Goal: Find specific page/section: Find specific page/section

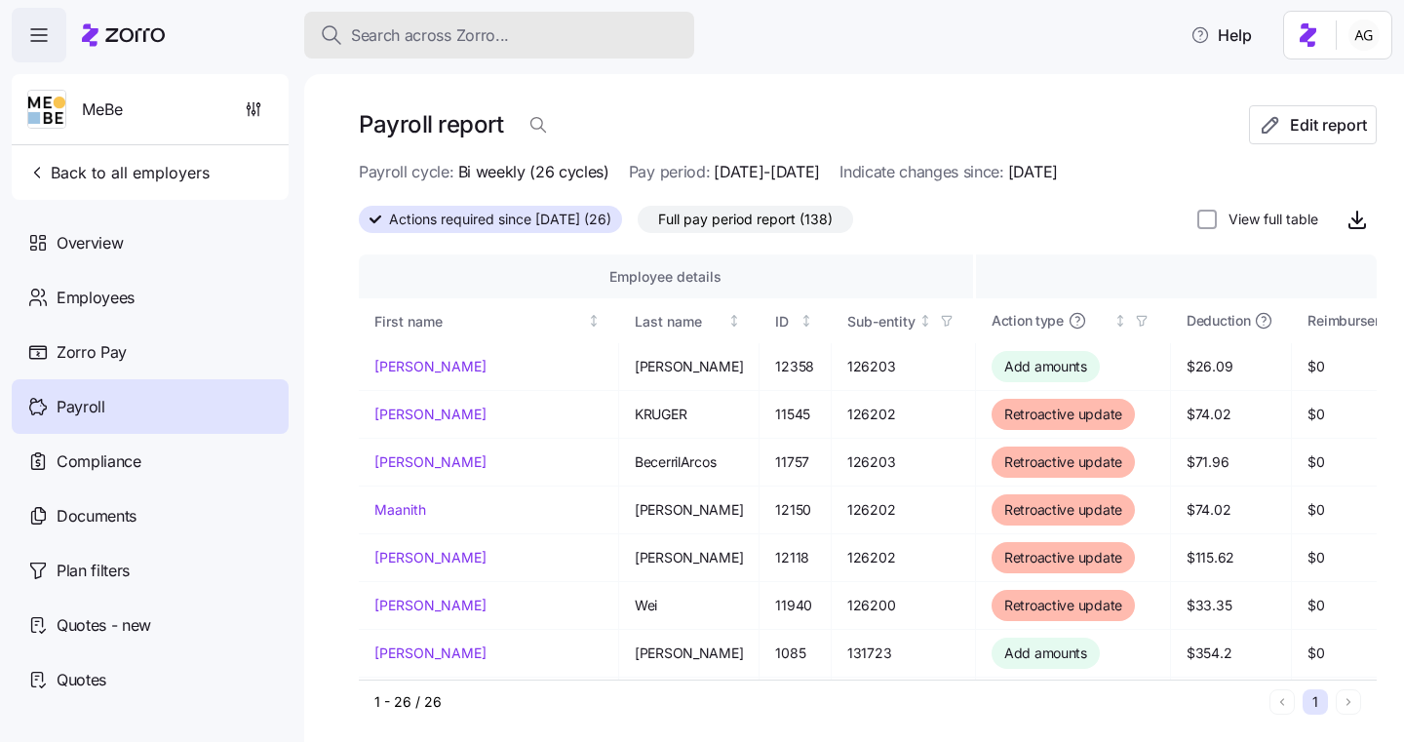
scroll to position [257, 51]
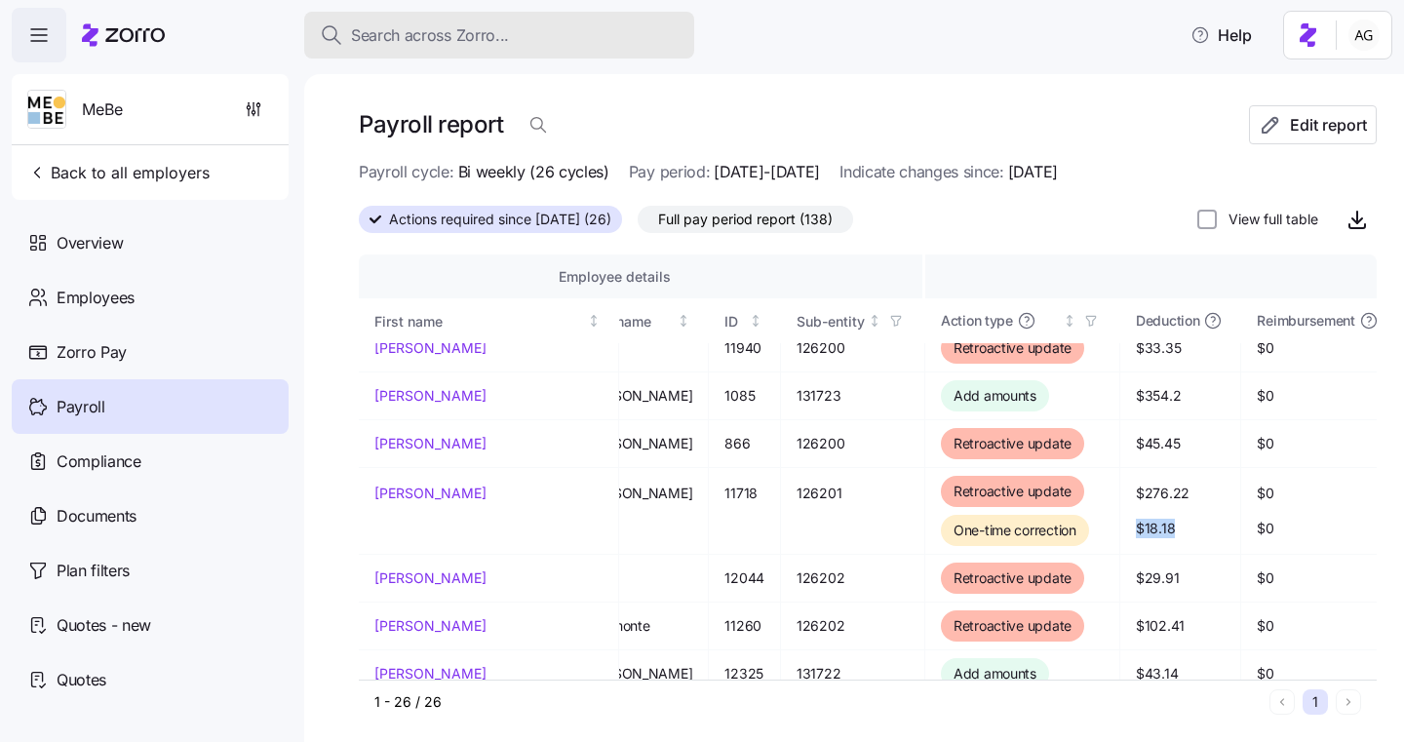
click at [473, 33] on span "Search across Zorro..." at bounding box center [430, 35] width 158 height 24
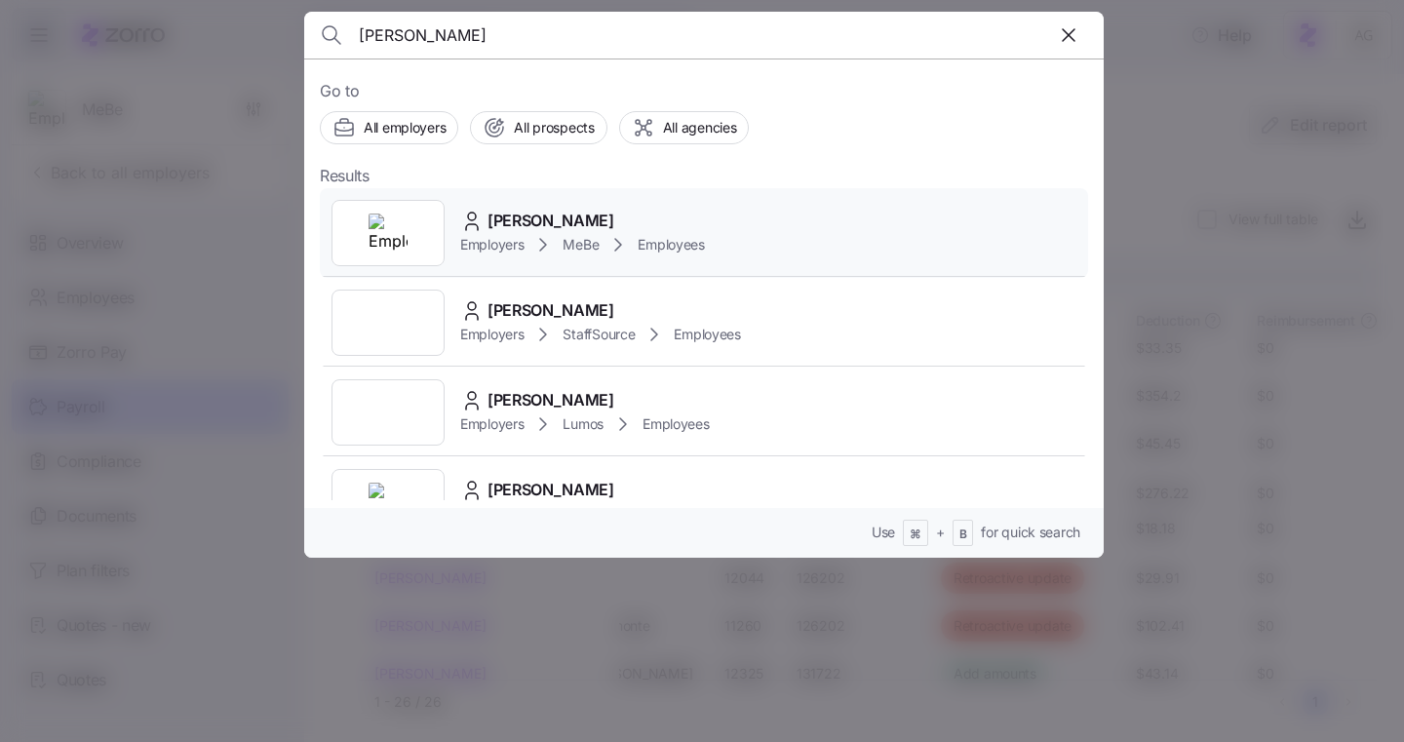
type input "[PERSON_NAME]"
click at [544, 225] on span "[PERSON_NAME]" at bounding box center [551, 221] width 127 height 24
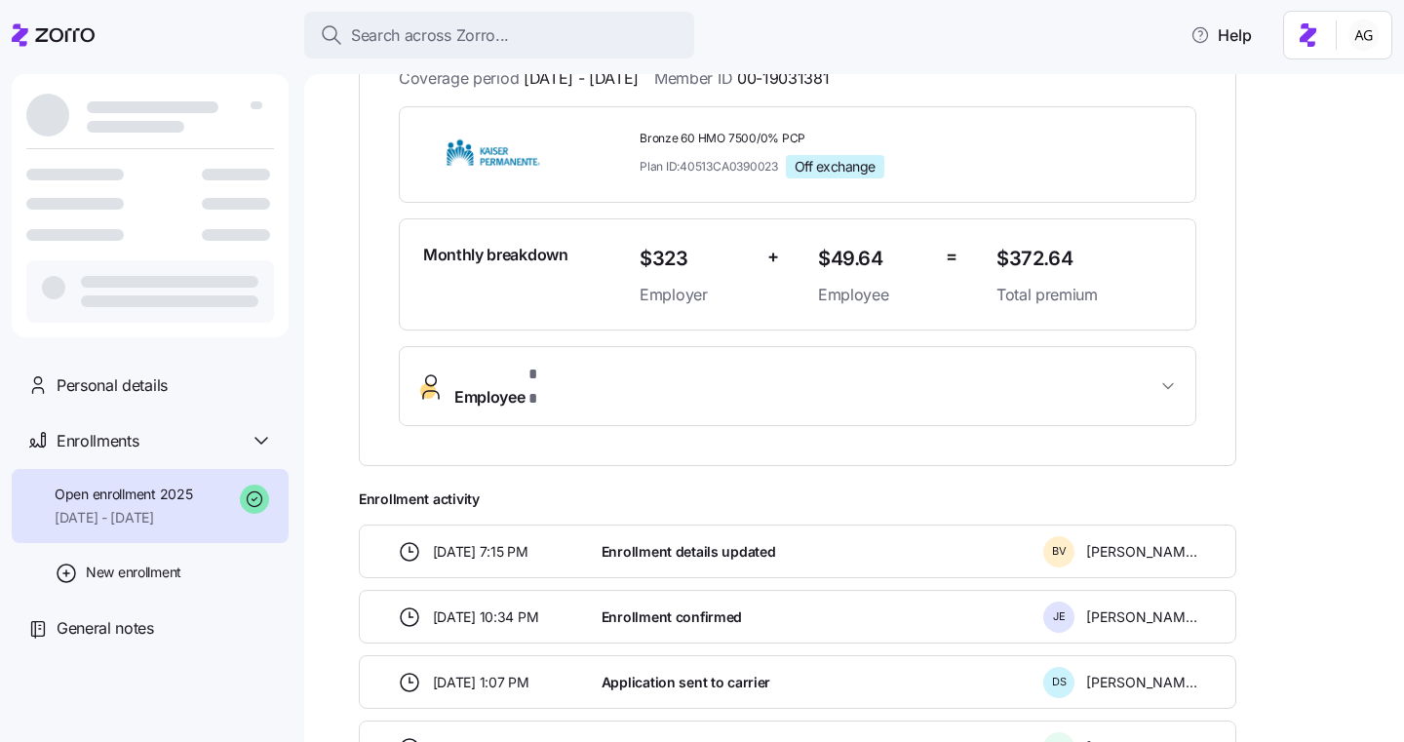
scroll to position [429, 0]
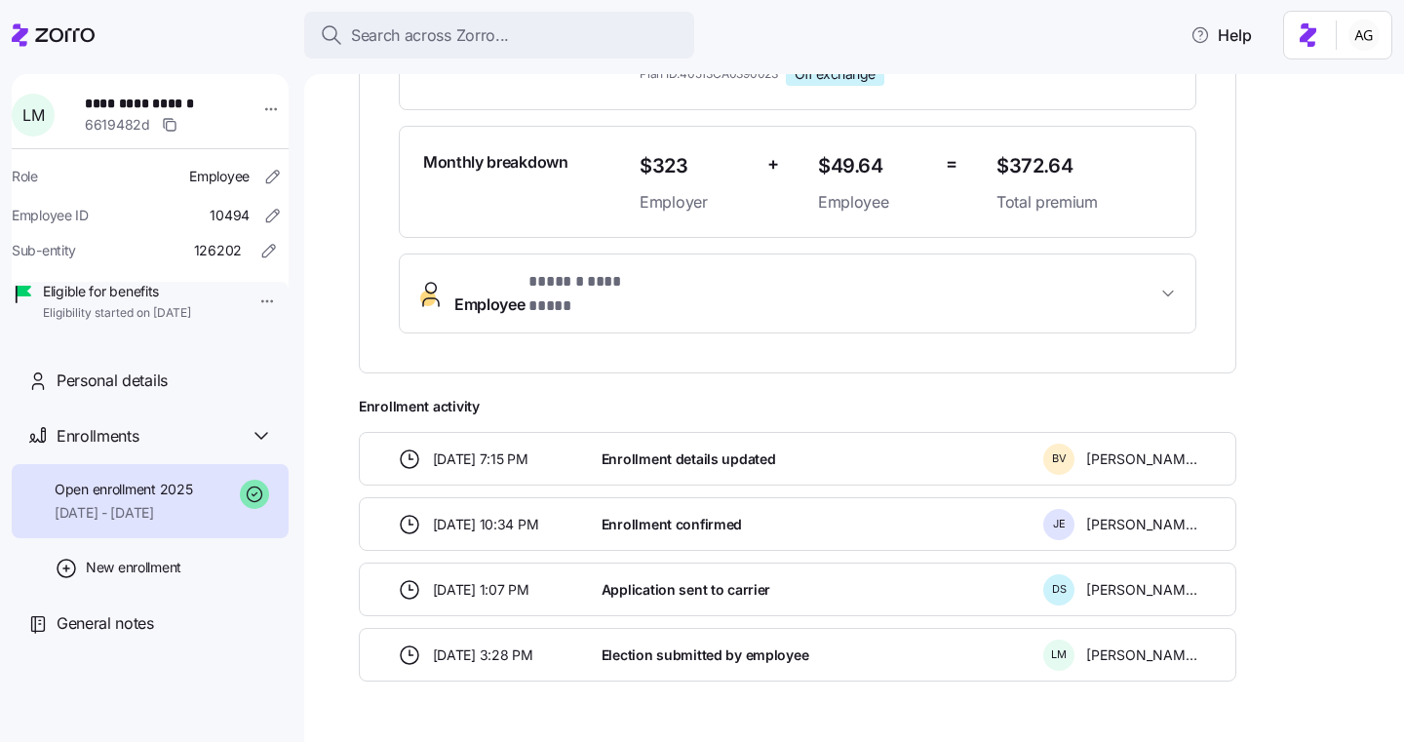
scroll to position [520, 0]
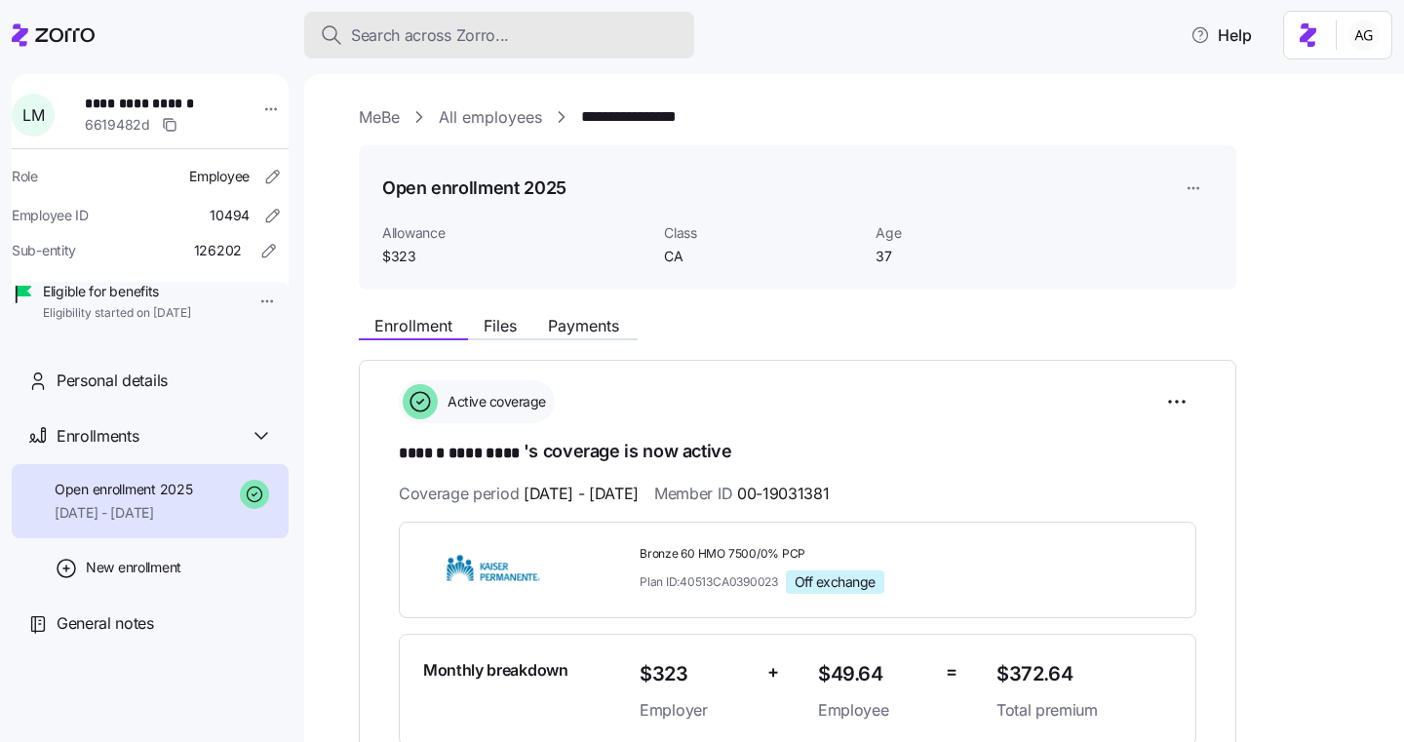
click at [421, 44] on span "Search across Zorro..." at bounding box center [430, 35] width 158 height 24
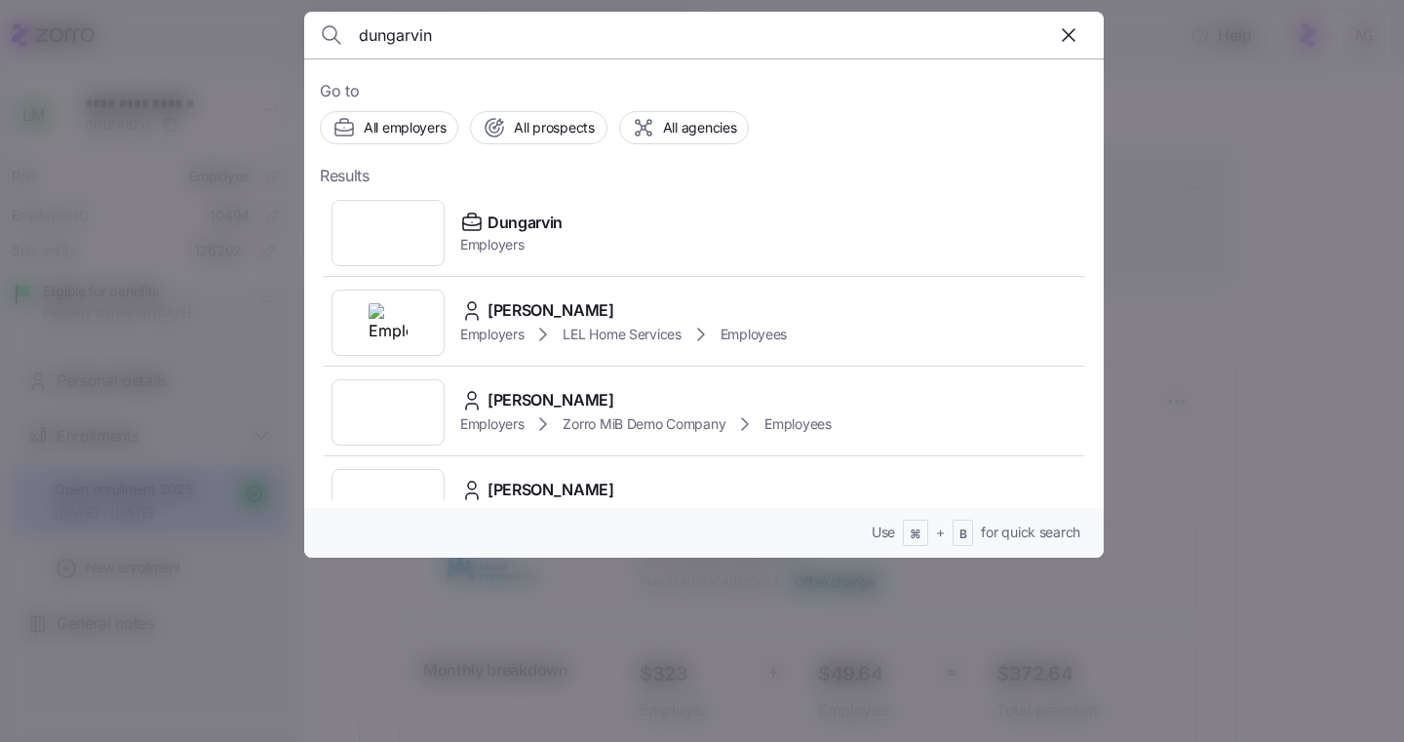
type input "dungarvin"
click at [490, 204] on div "Dungarvin Employers" at bounding box center [704, 233] width 768 height 90
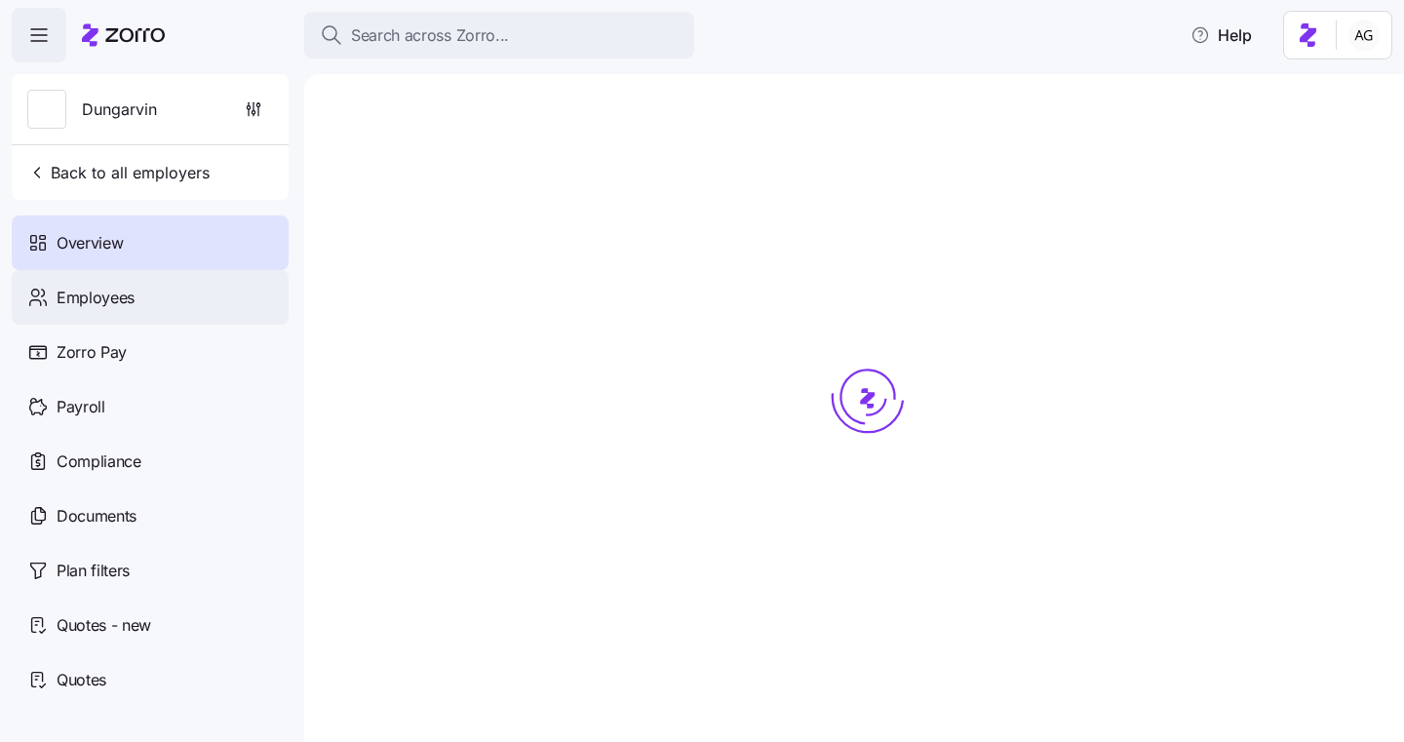
click at [143, 282] on div "Employees" at bounding box center [150, 297] width 277 height 55
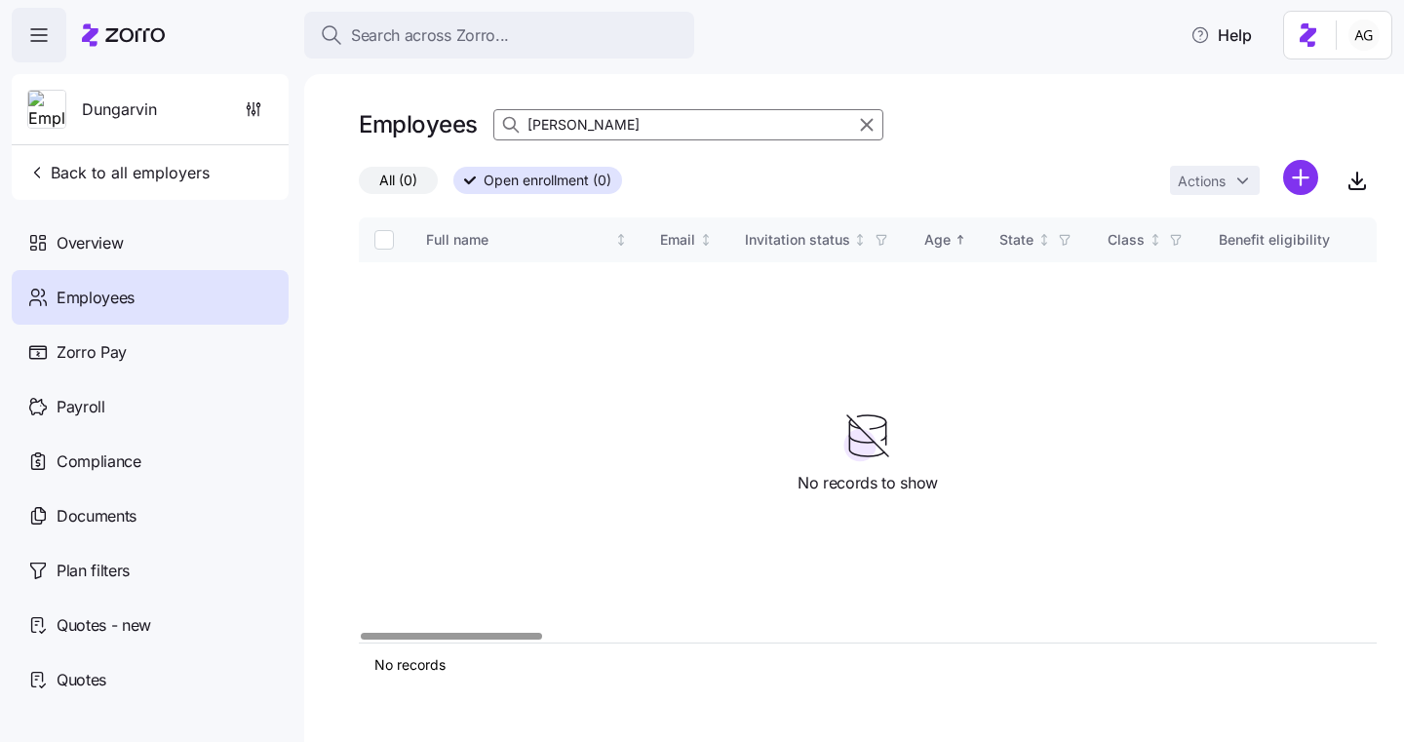
click at [415, 180] on span "All (0)" at bounding box center [398, 180] width 38 height 25
click at [359, 185] on input "All (0)" at bounding box center [359, 185] width 0 height 0
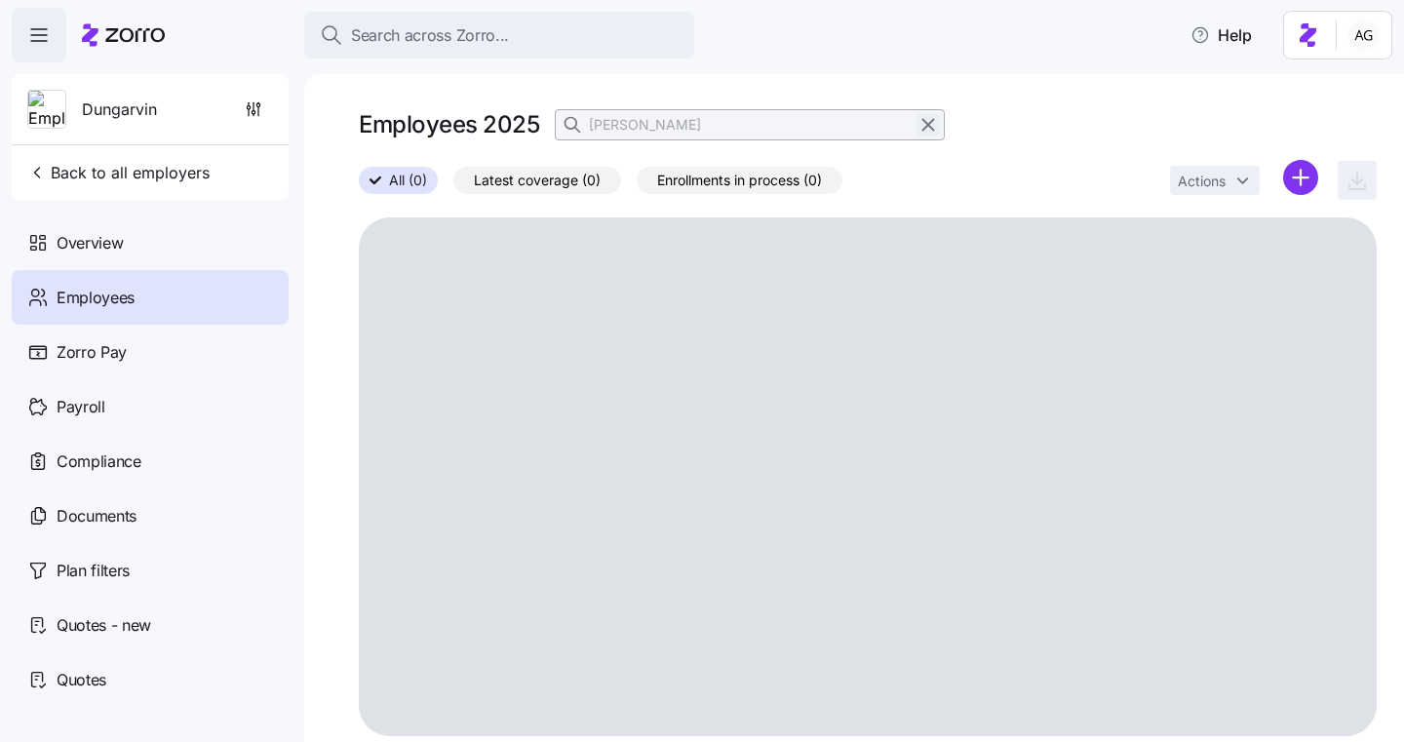
click at [921, 124] on icon "button" at bounding box center [928, 124] width 21 height 23
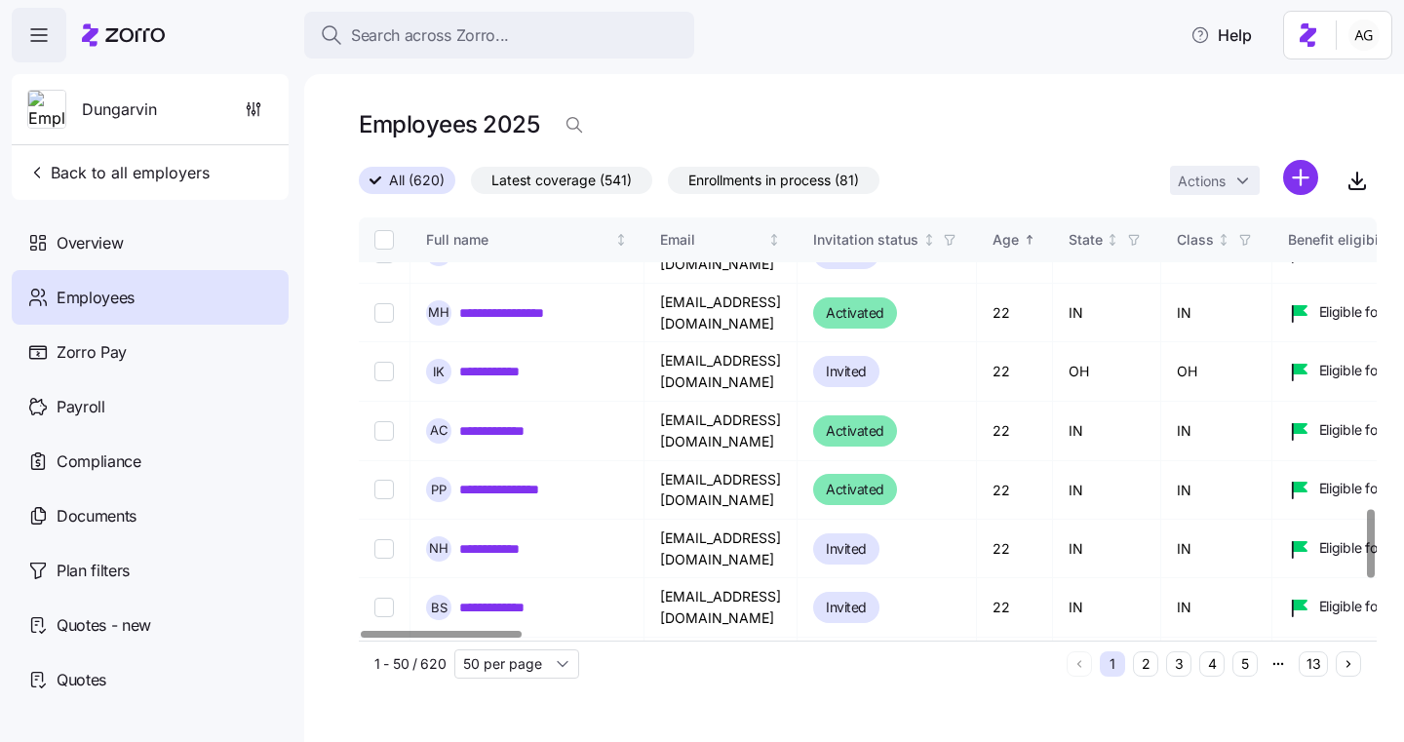
scroll to position [2113, 0]
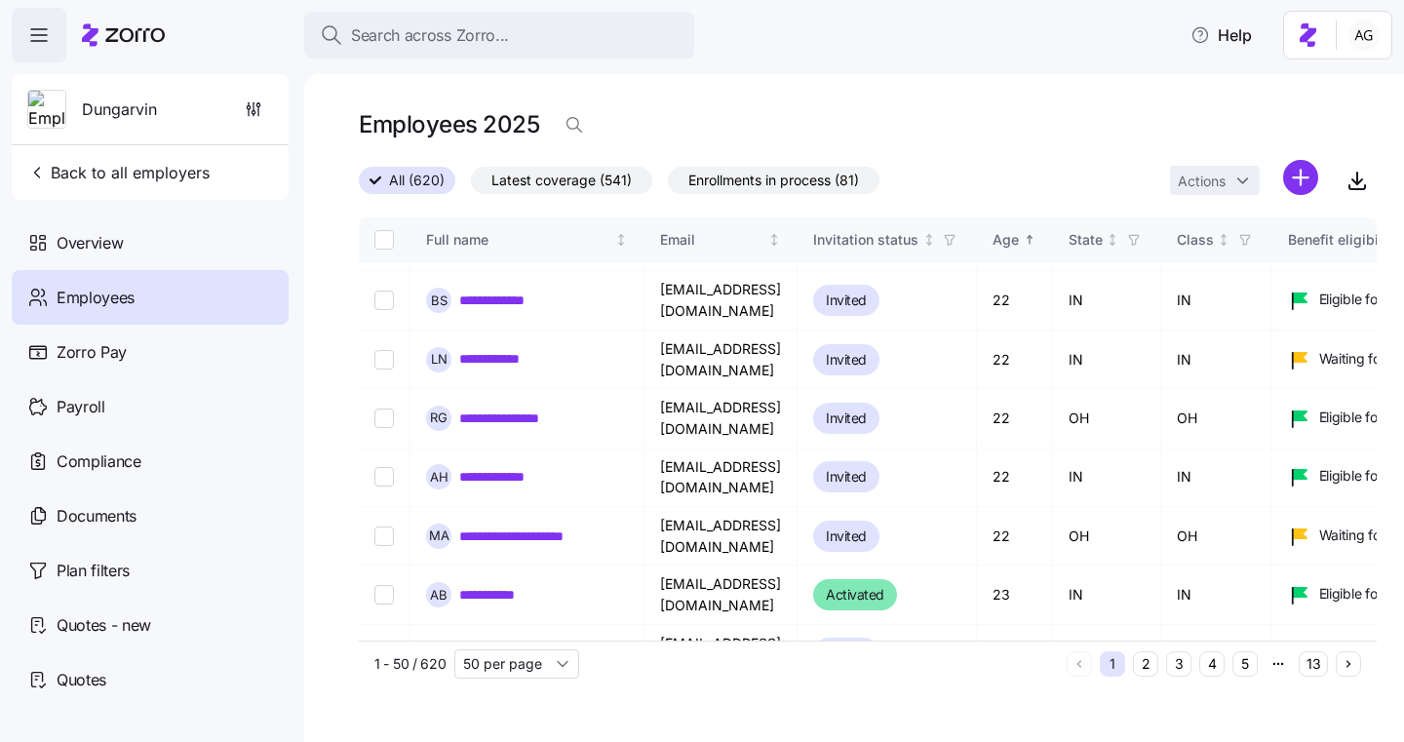
click at [1241, 666] on button "5" at bounding box center [1245, 663] width 25 height 25
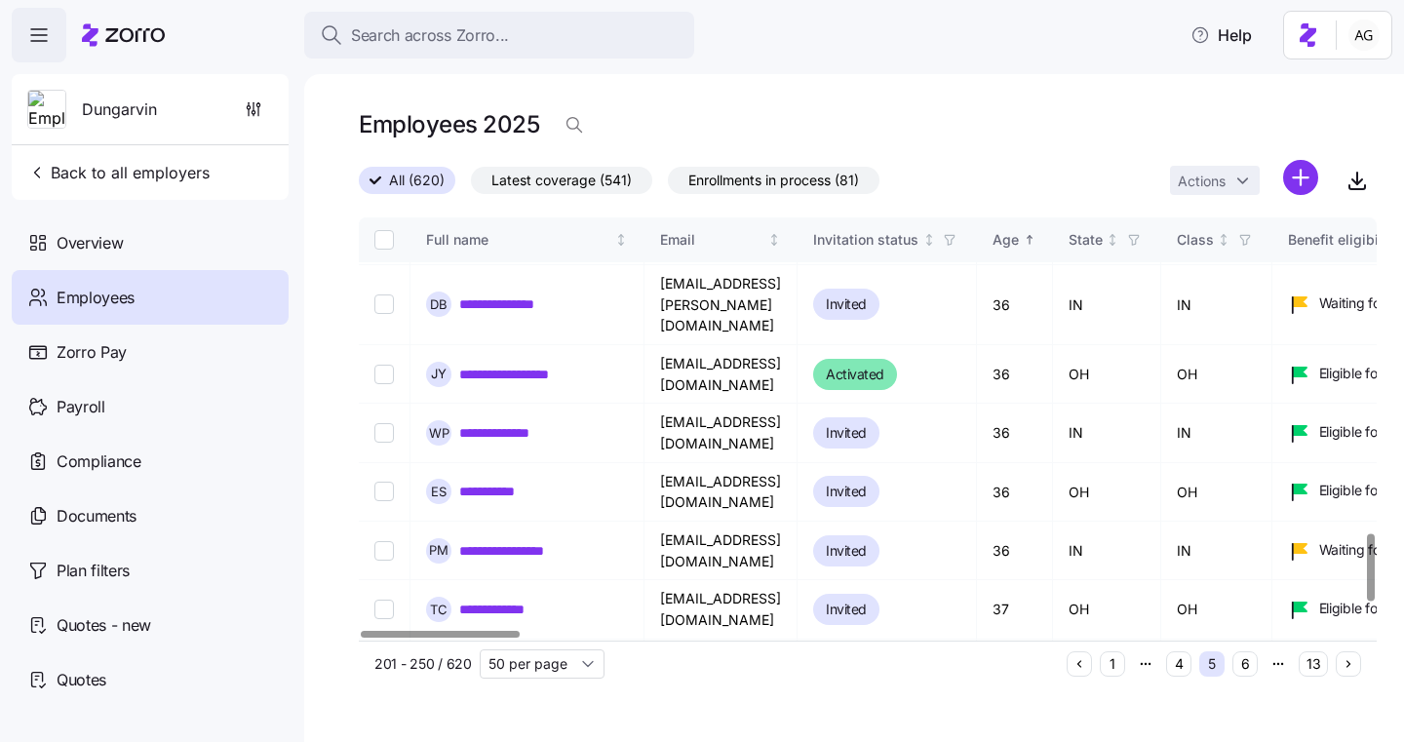
scroll to position [2143, 0]
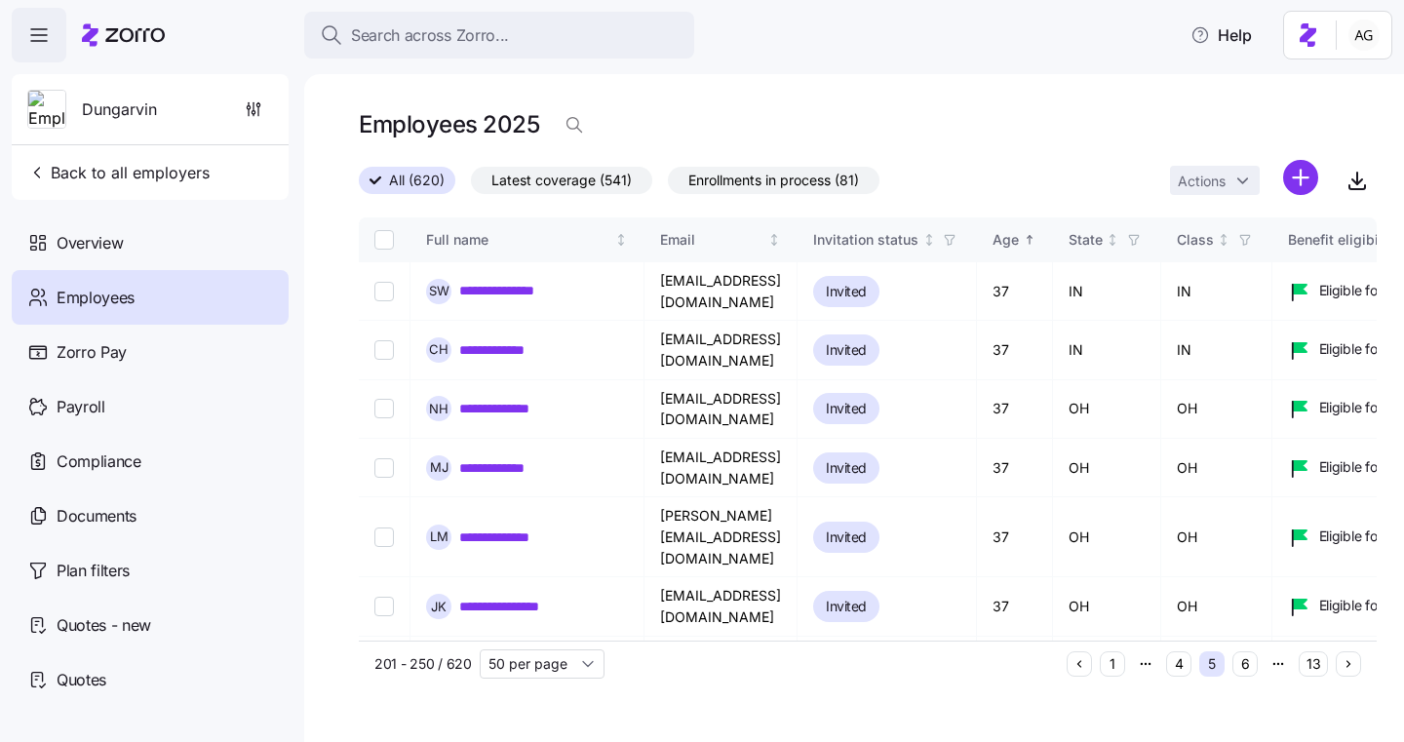
click at [1248, 662] on button "6" at bounding box center [1245, 663] width 25 height 25
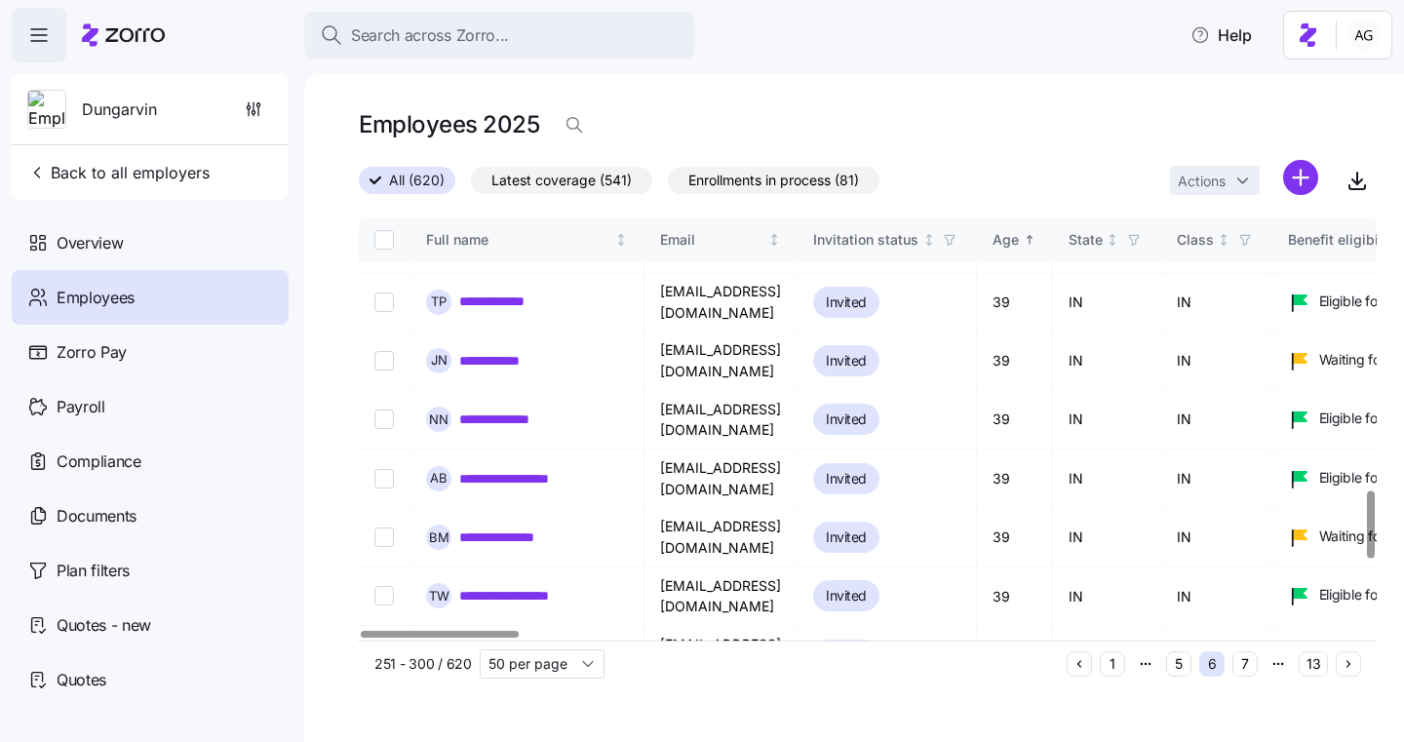
scroll to position [2134, 0]
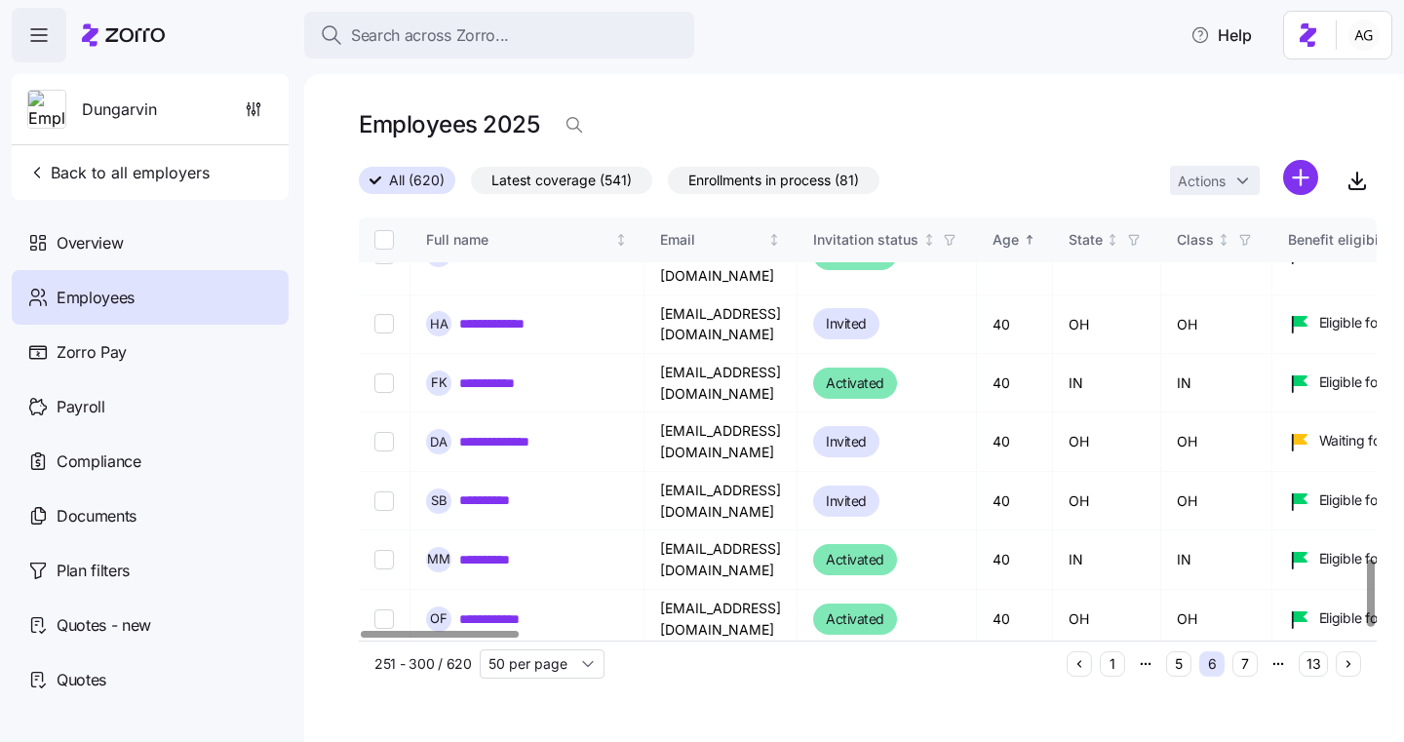
click at [1240, 666] on button "7" at bounding box center [1245, 663] width 25 height 25
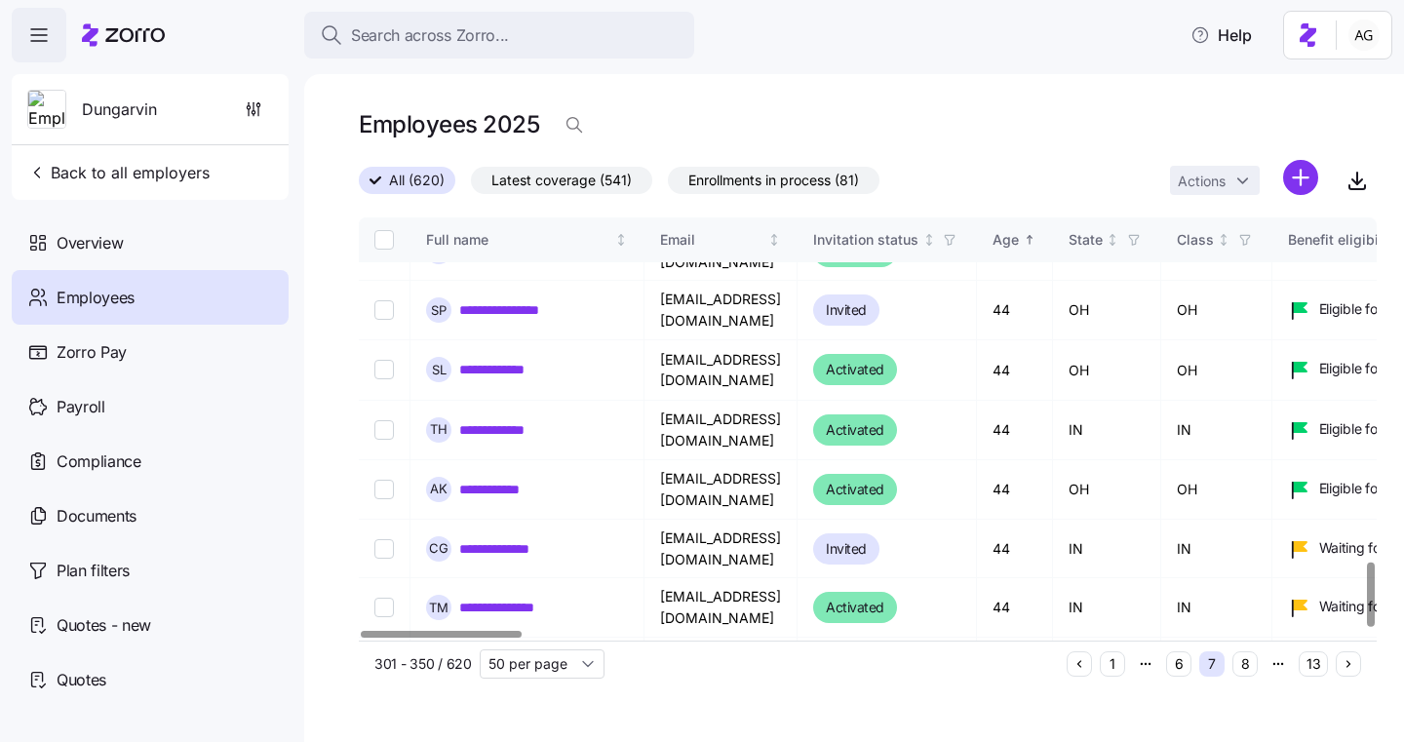
scroll to position [2249, 0]
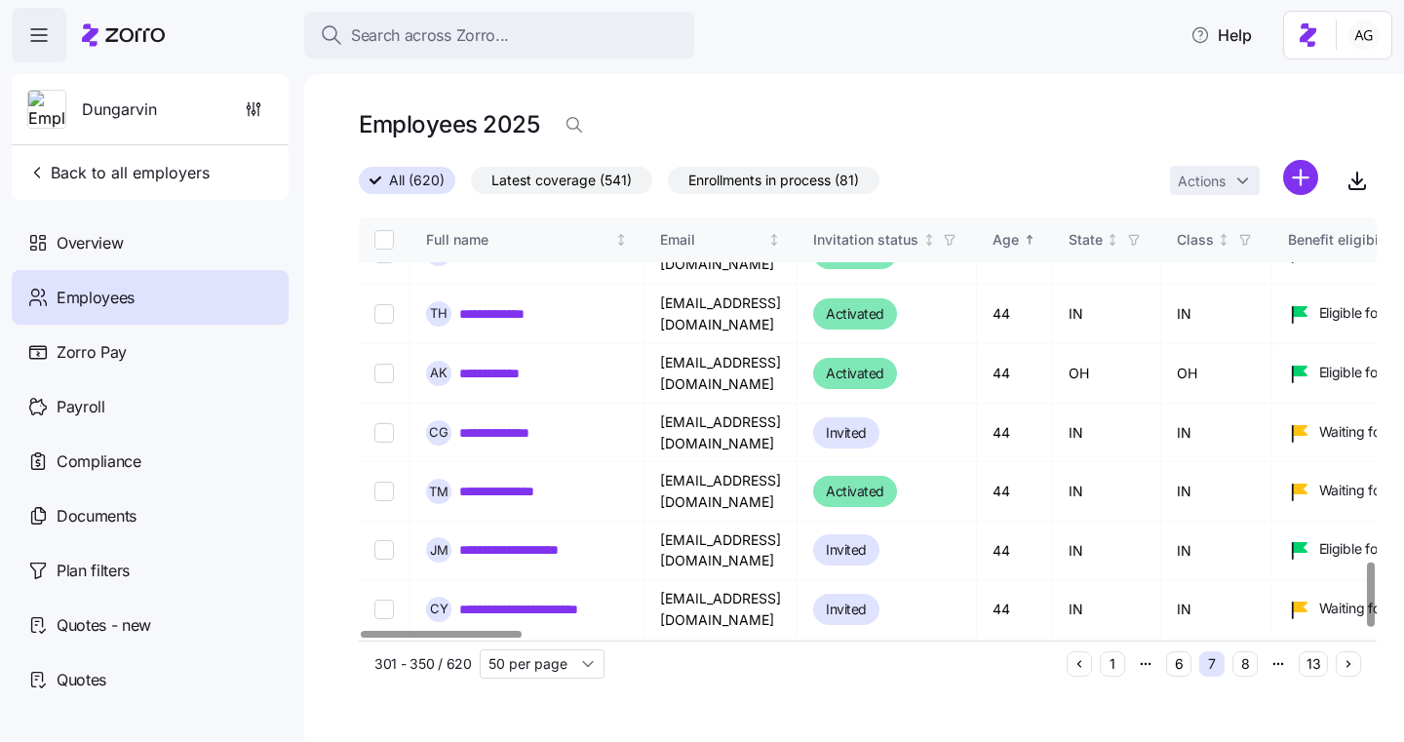
click at [1245, 662] on button "8" at bounding box center [1245, 663] width 25 height 25
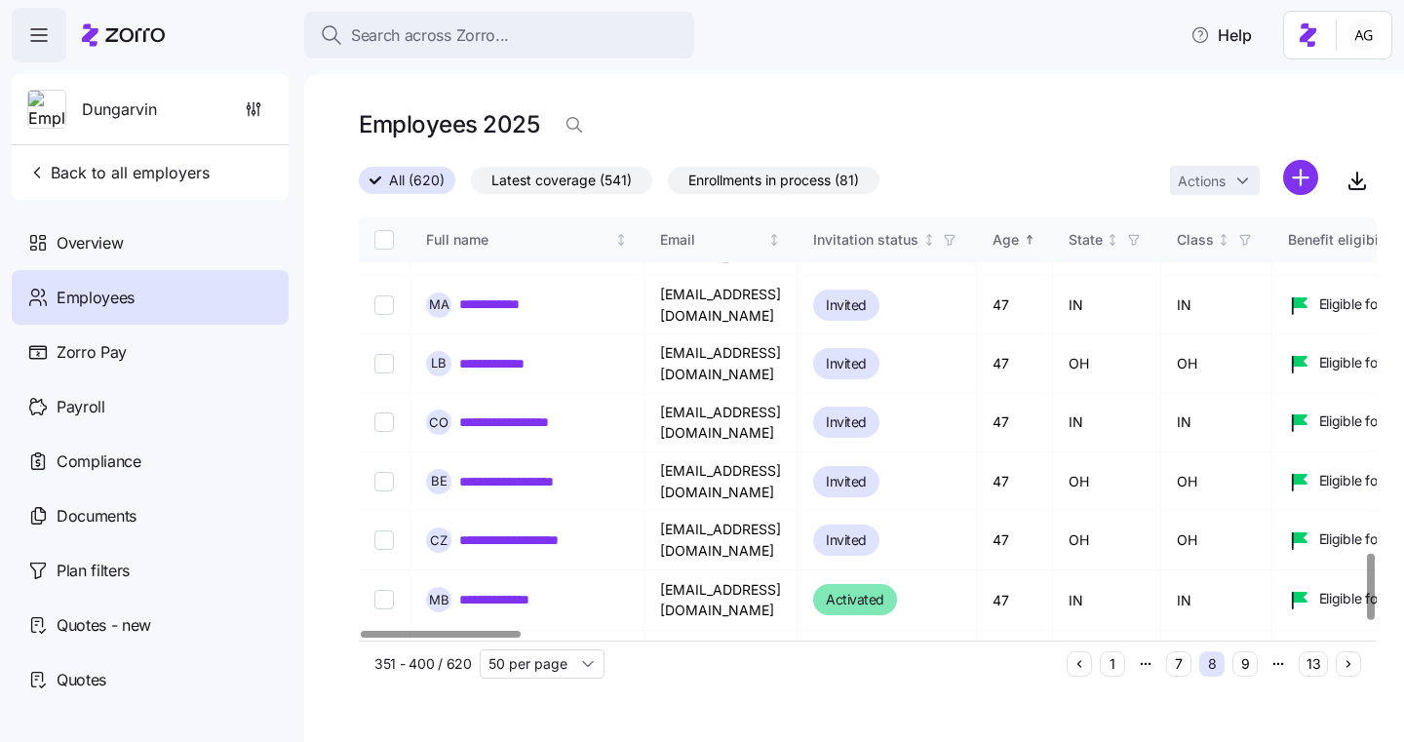
scroll to position [2192, 0]
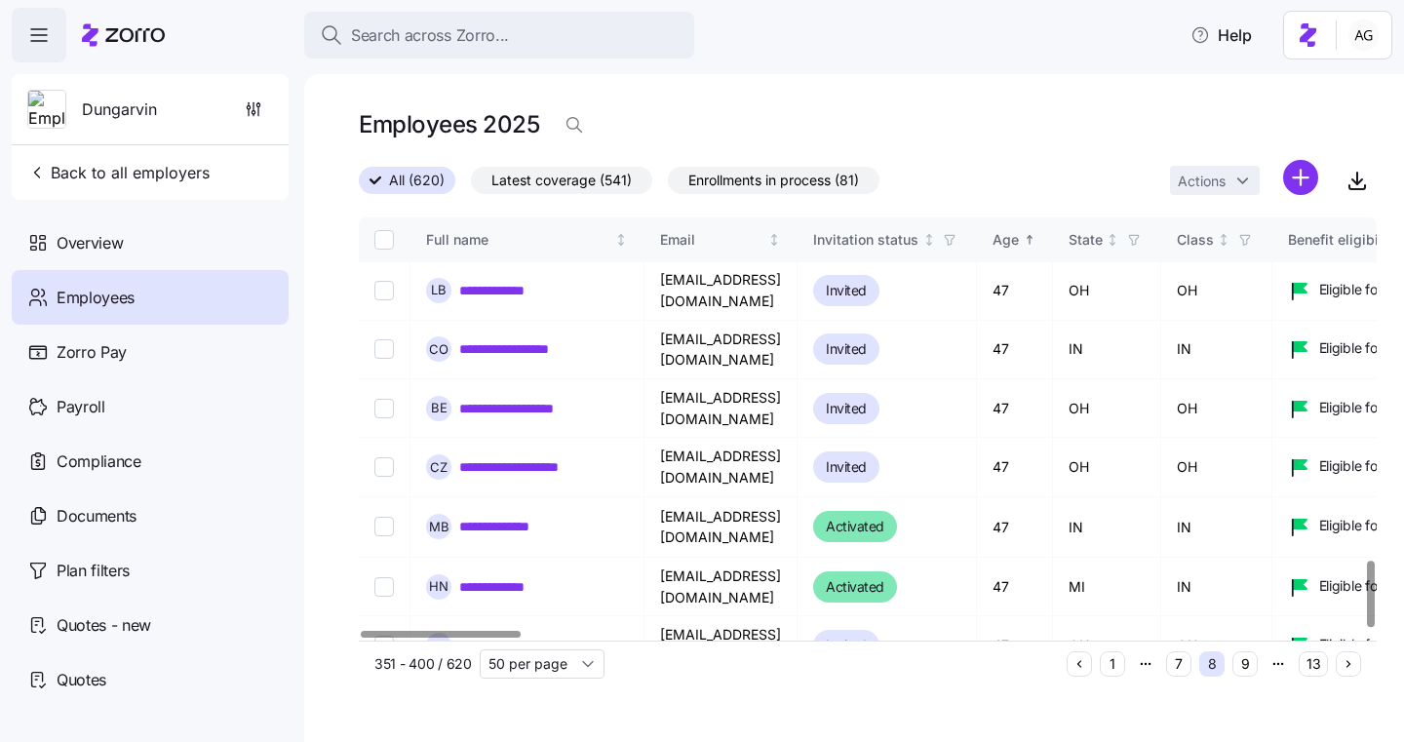
click at [1252, 668] on button "9" at bounding box center [1245, 663] width 25 height 25
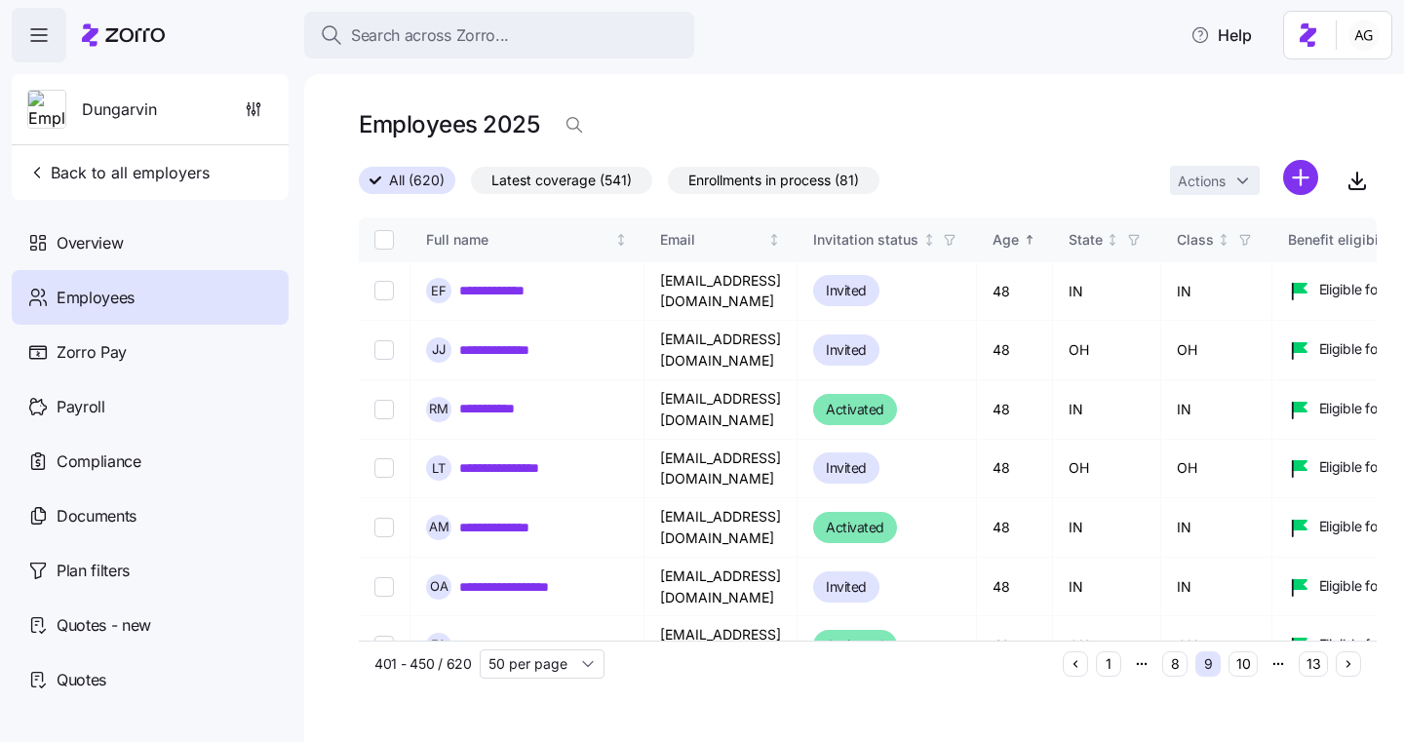
click at [1249, 664] on button "10" at bounding box center [1243, 663] width 29 height 25
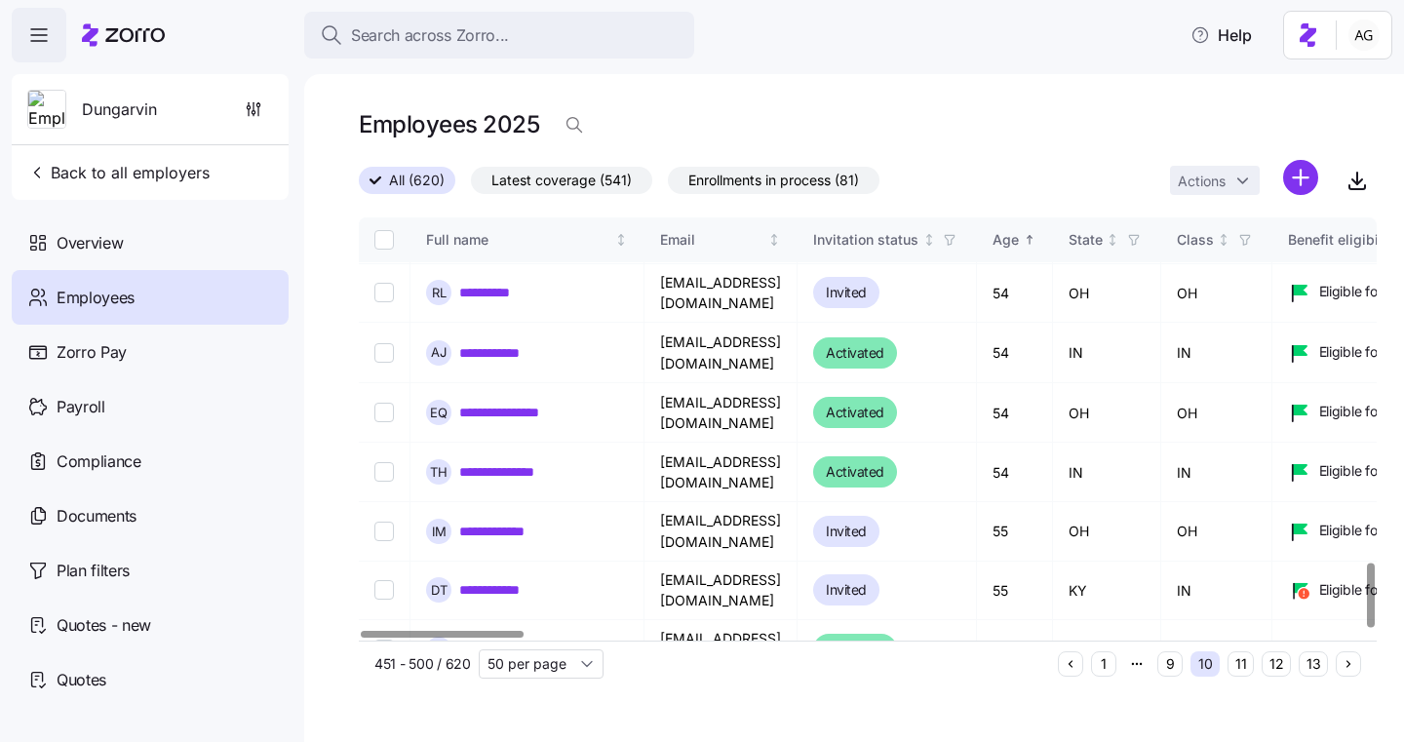
scroll to position [2282, 0]
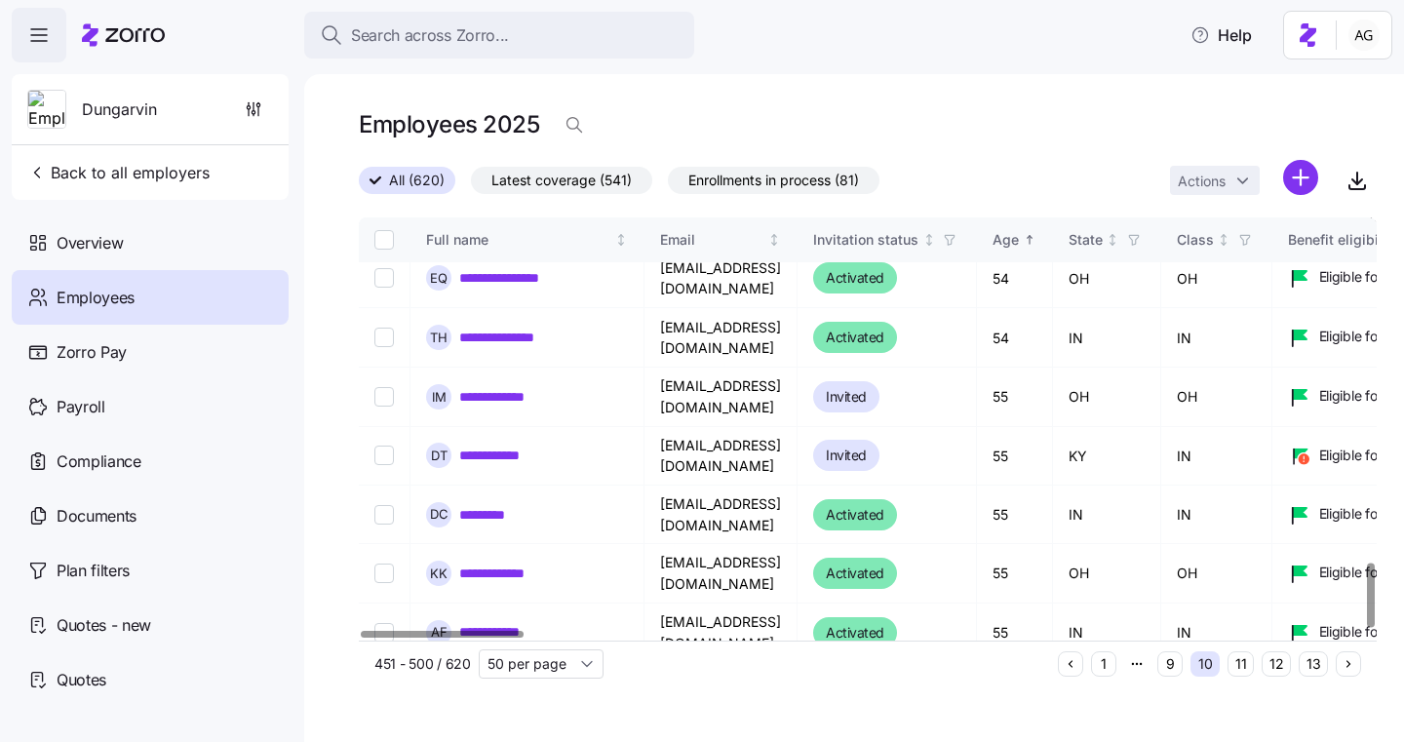
click at [1242, 666] on button "11" at bounding box center [1241, 663] width 26 height 25
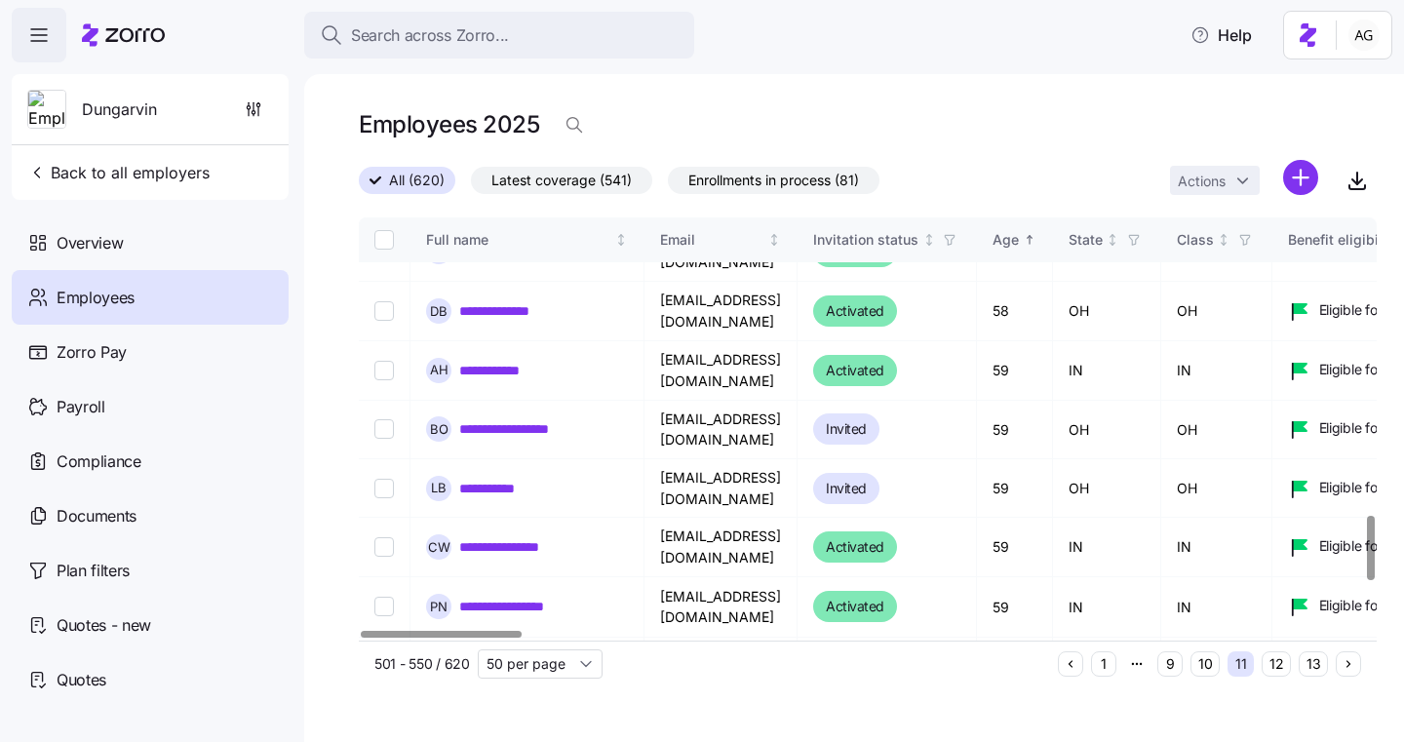
scroll to position [2261, 0]
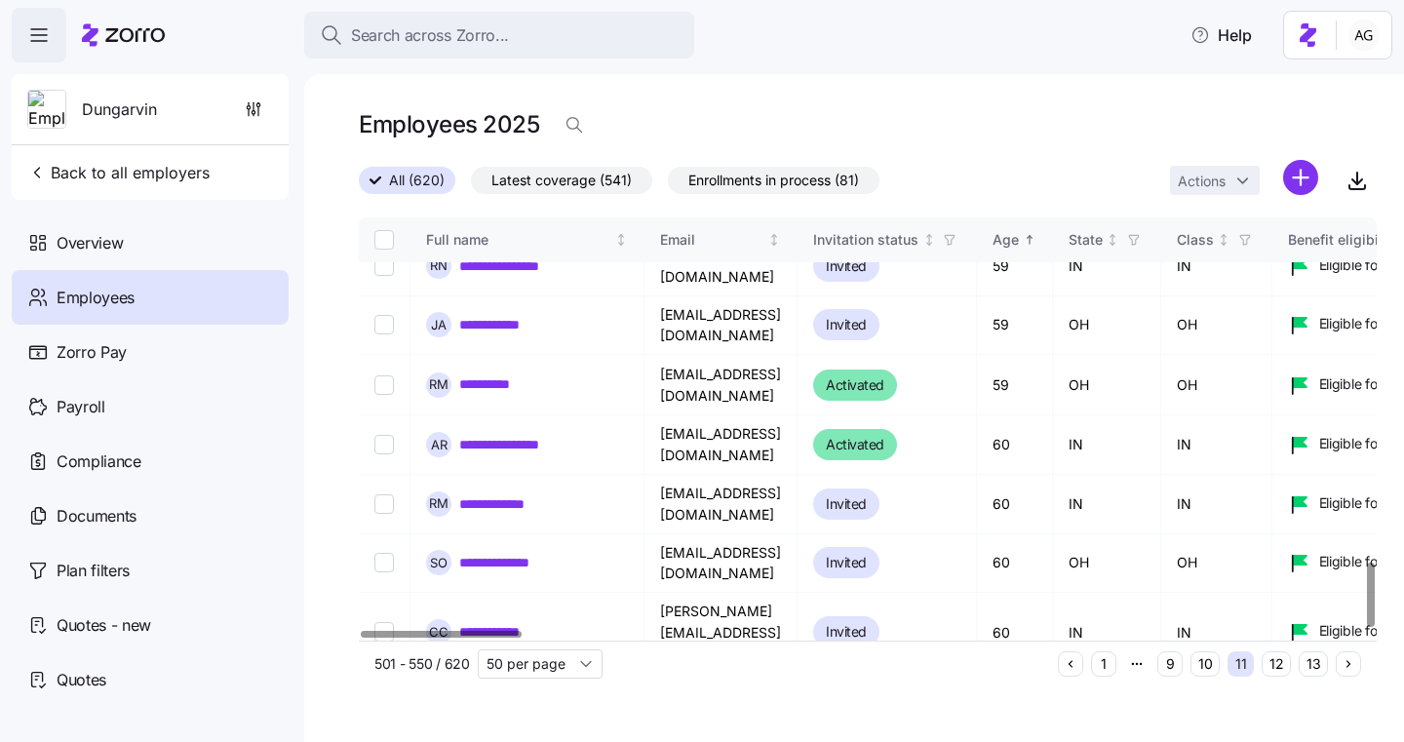
click at [1281, 667] on button "12" at bounding box center [1276, 663] width 29 height 25
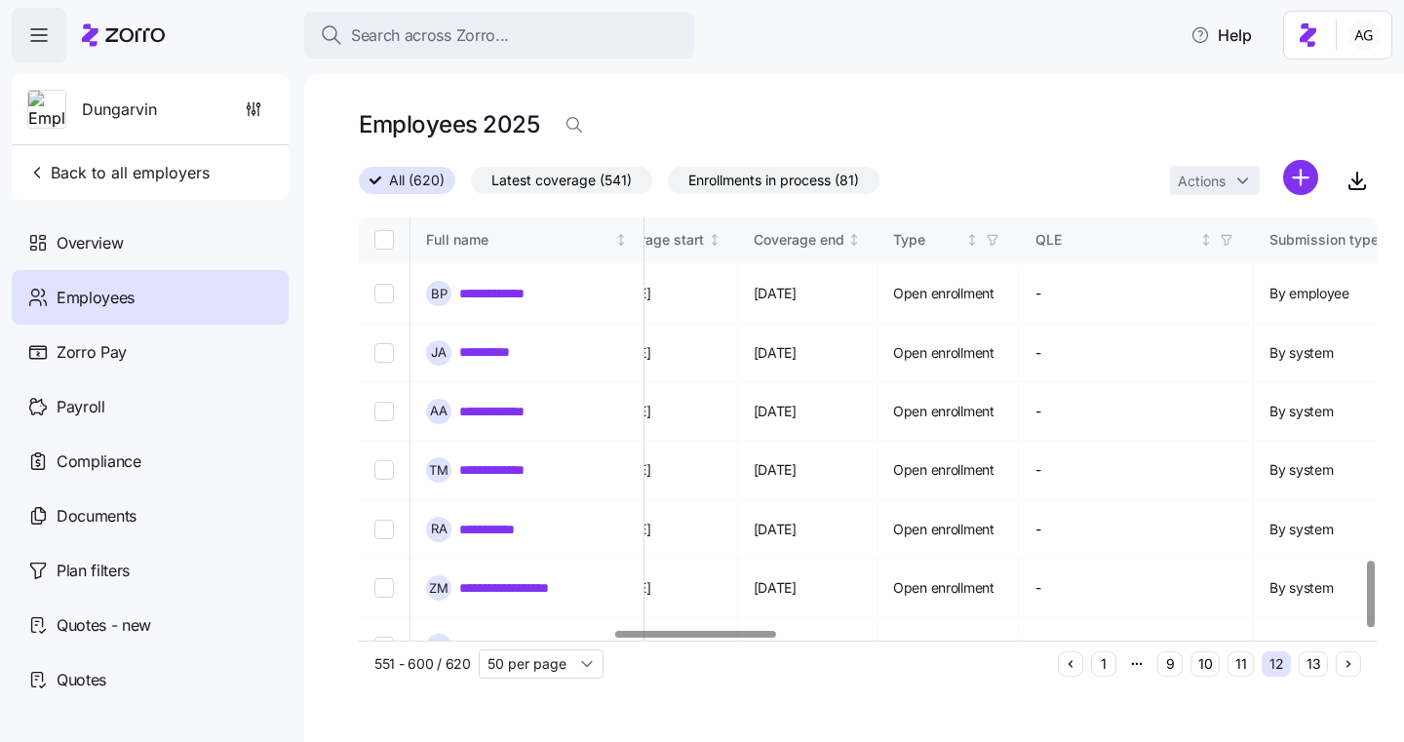
scroll to position [2190, 1629]
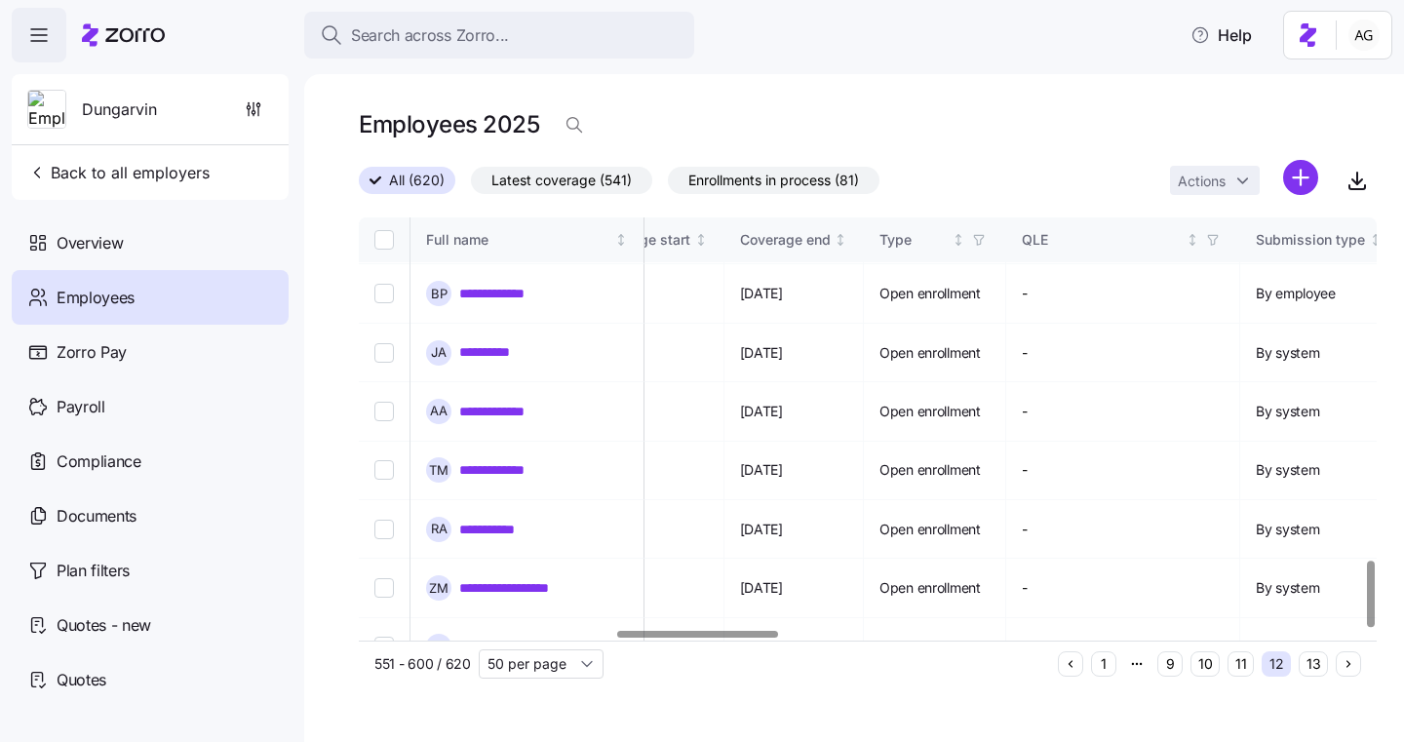
click at [1306, 659] on button "13" at bounding box center [1313, 663] width 29 height 25
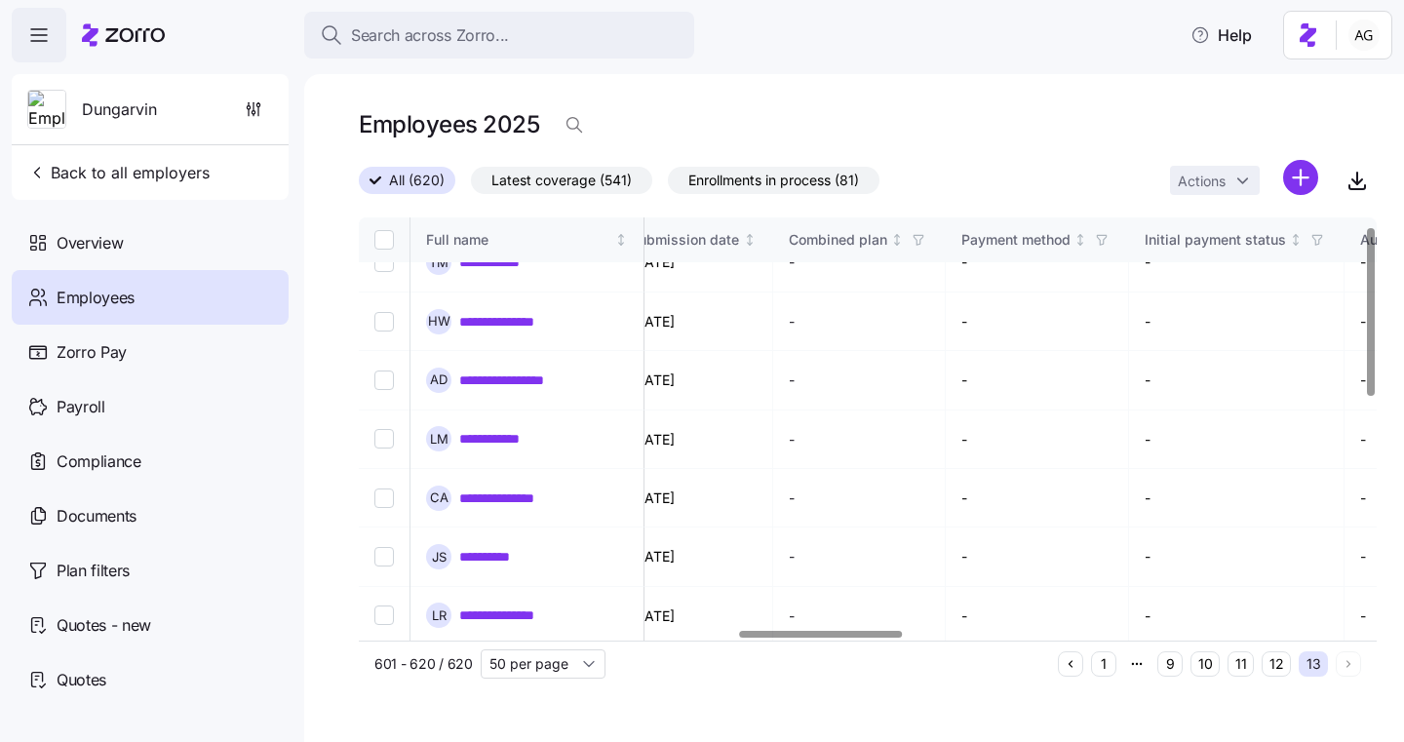
scroll to position [0, 2367]
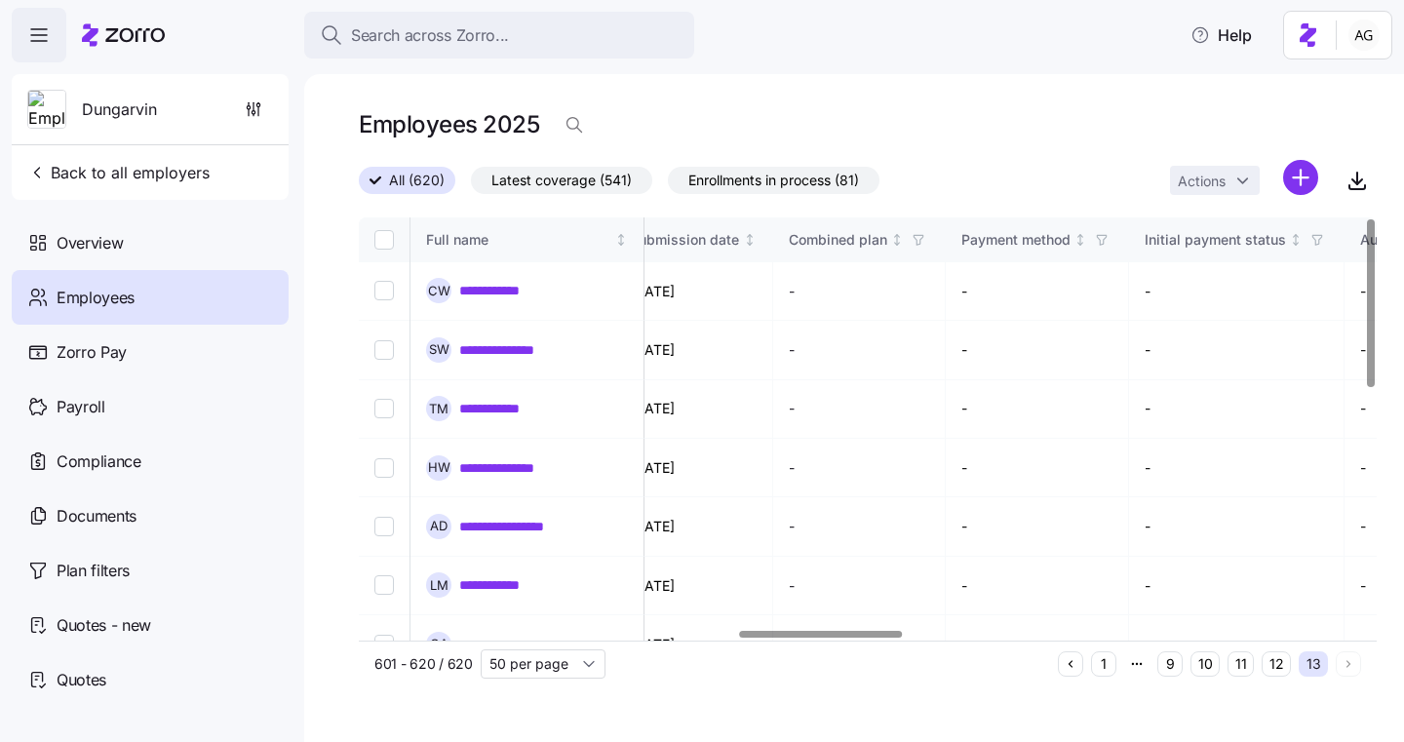
click at [1277, 662] on button "12" at bounding box center [1276, 663] width 29 height 25
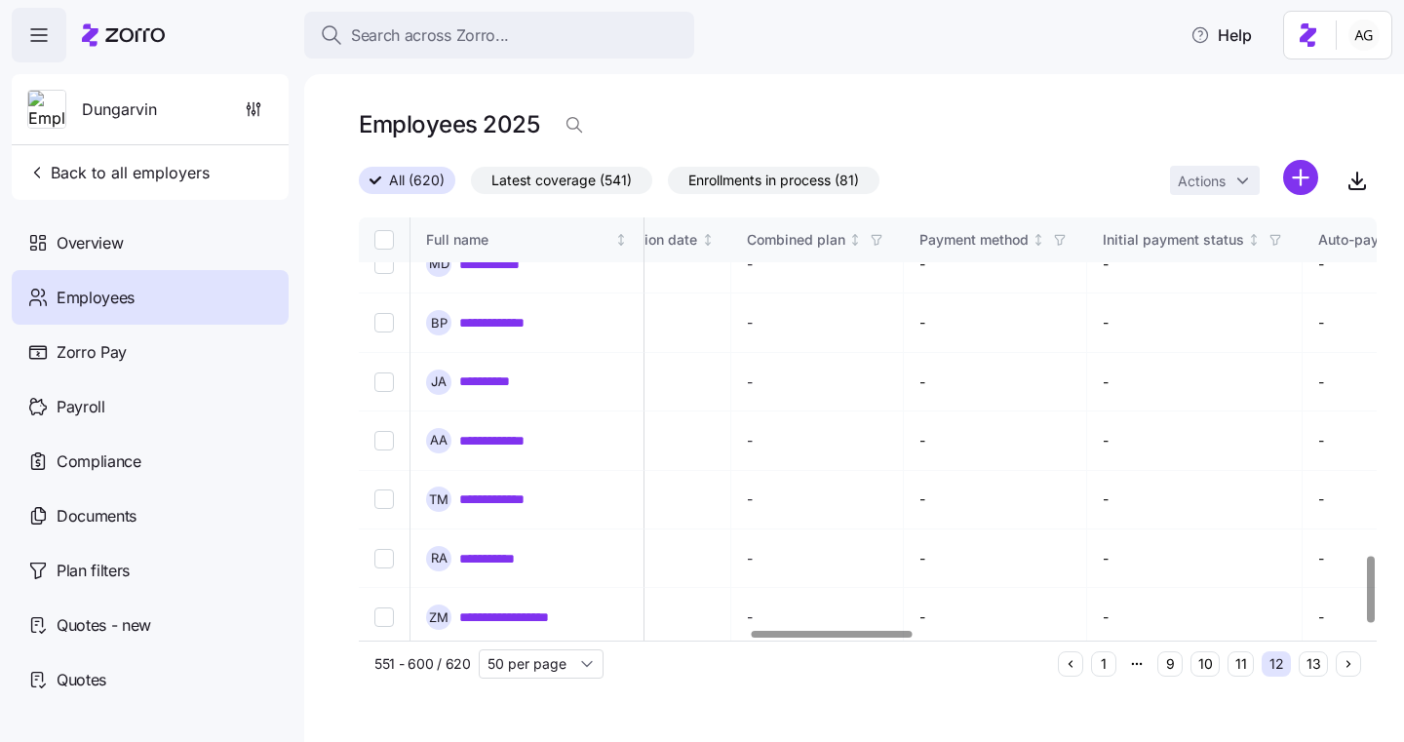
scroll to position [2190, 2480]
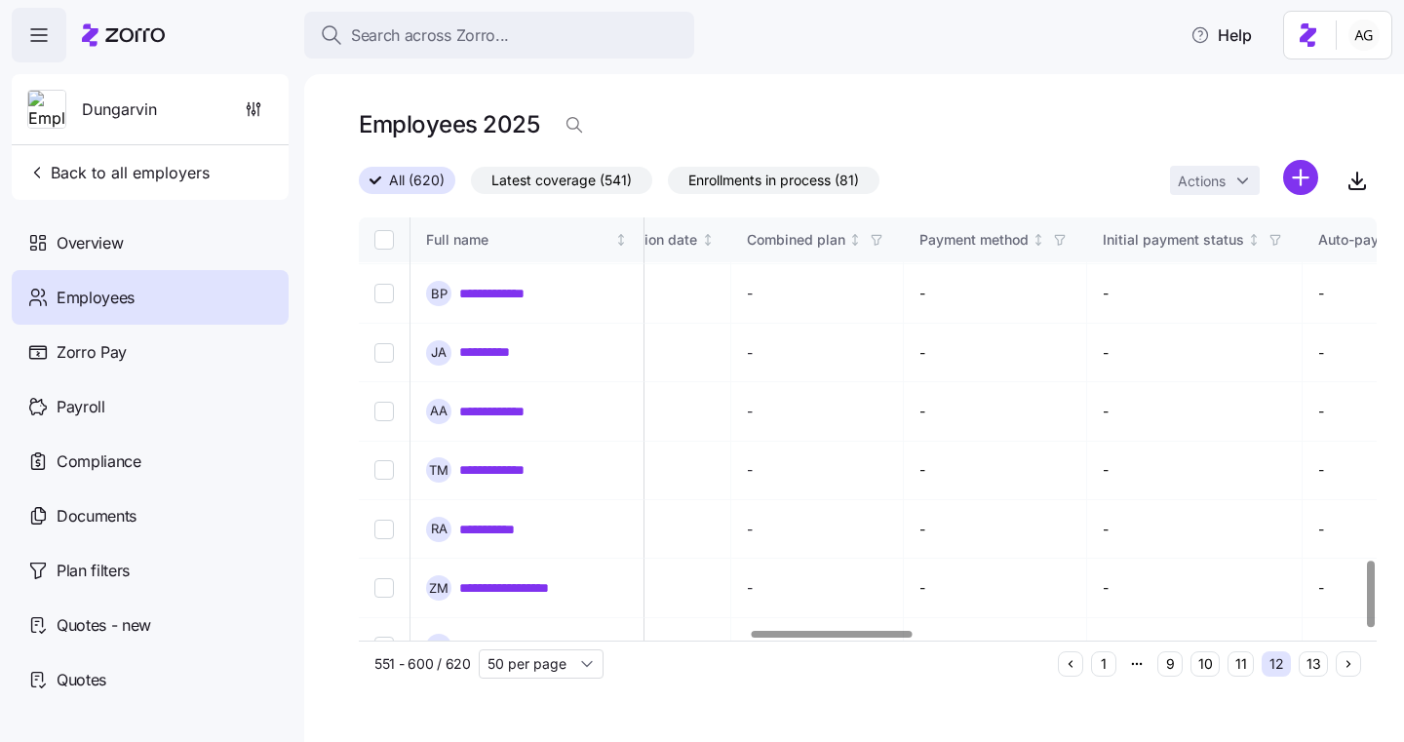
click at [1311, 663] on button "13" at bounding box center [1313, 663] width 29 height 25
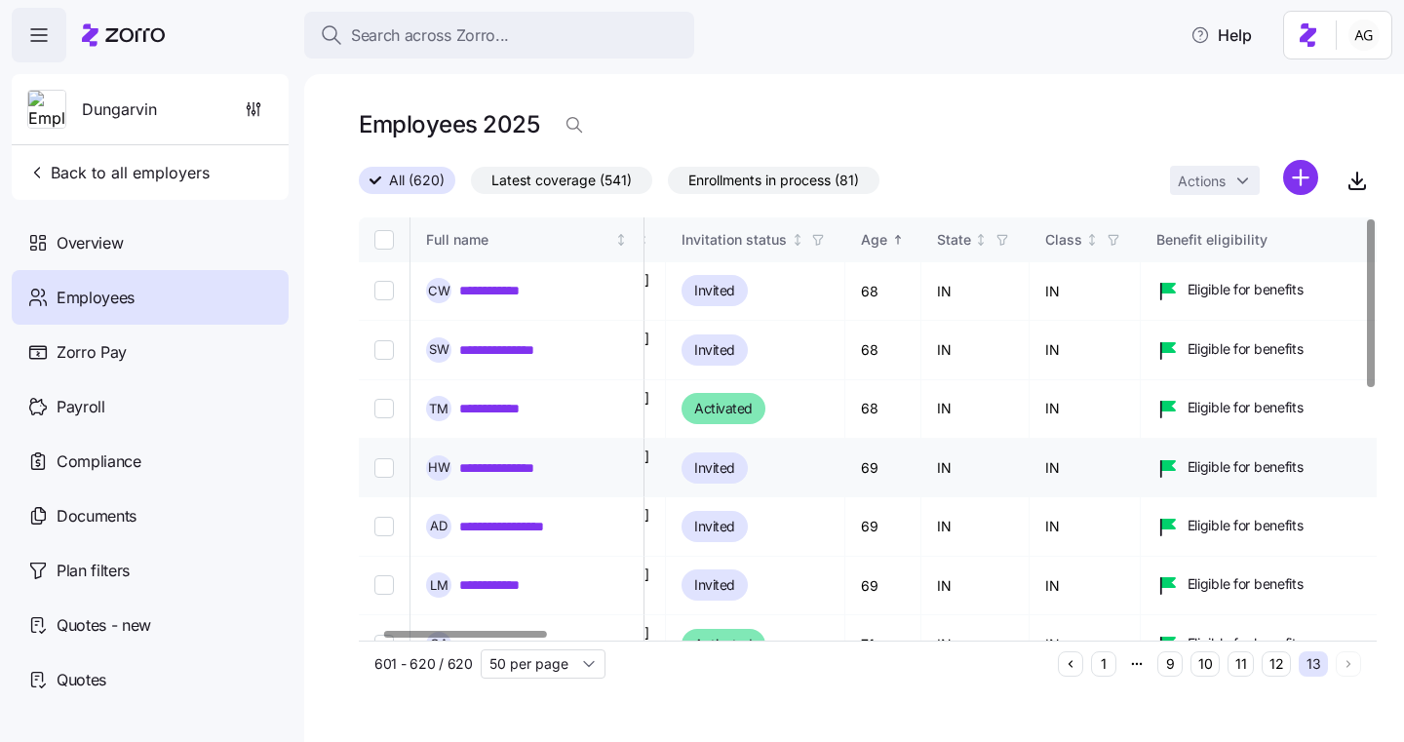
scroll to position [0, 144]
